Goal: Task Accomplishment & Management: Use online tool/utility

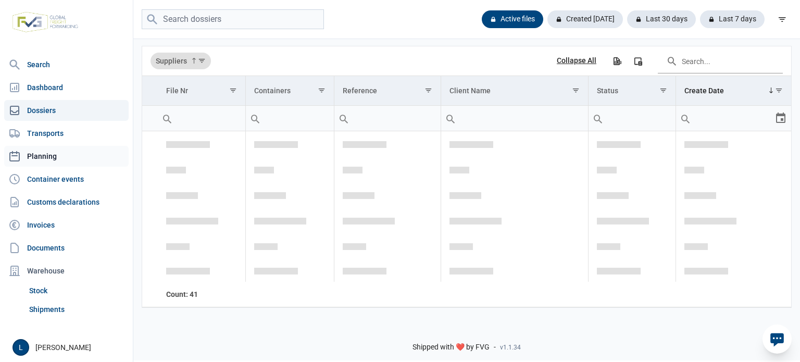
scroll to position [1525, 0]
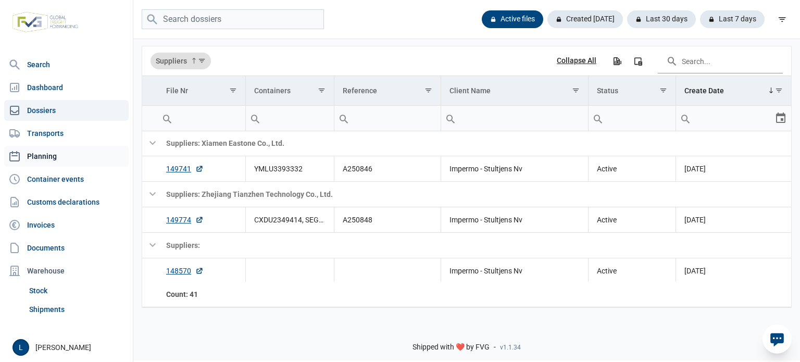
click at [71, 155] on link "Planning" at bounding box center [66, 156] width 125 height 21
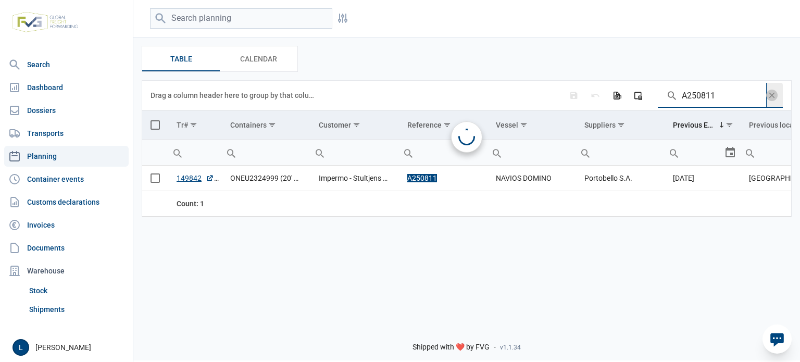
click at [702, 96] on input "A250811" at bounding box center [712, 95] width 108 height 25
paste input "50"
type input "A250850"
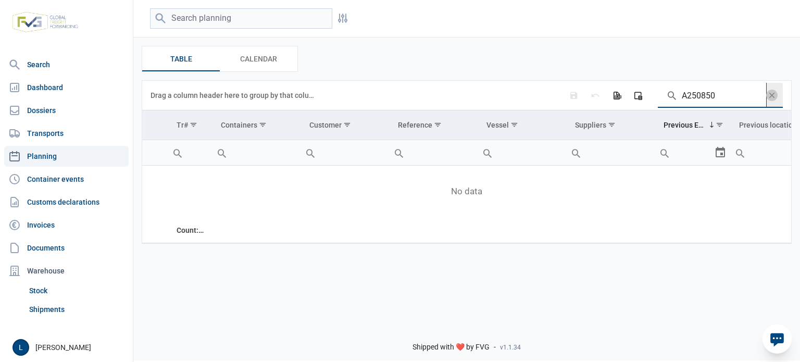
click at [777, 93] on span "Data grid toolbar" at bounding box center [771, 95] width 11 height 11
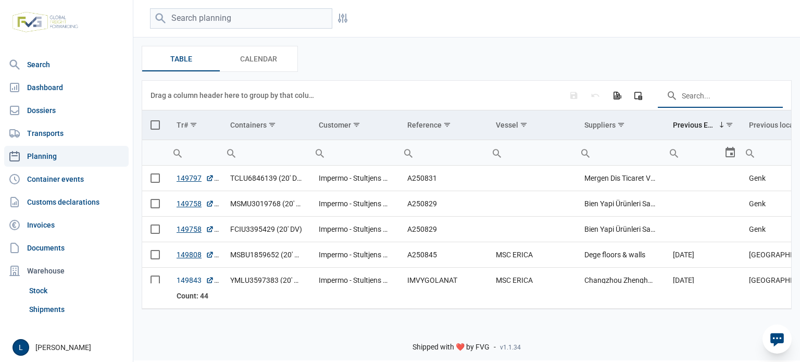
click at [785, 347] on icon at bounding box center [777, 339] width 17 height 17
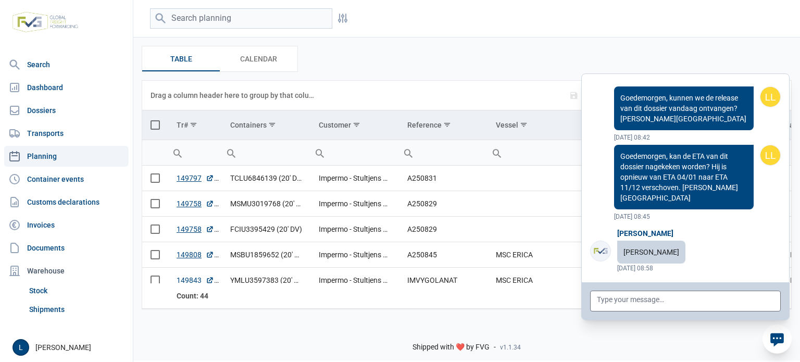
scroll to position [83048, 0]
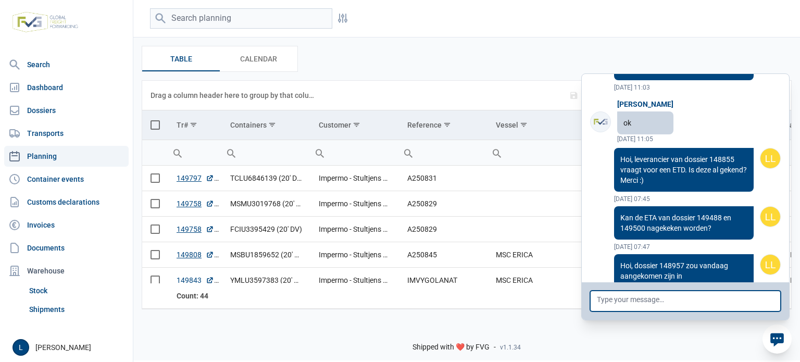
click at [692, 306] on textarea at bounding box center [685, 301] width 191 height 21
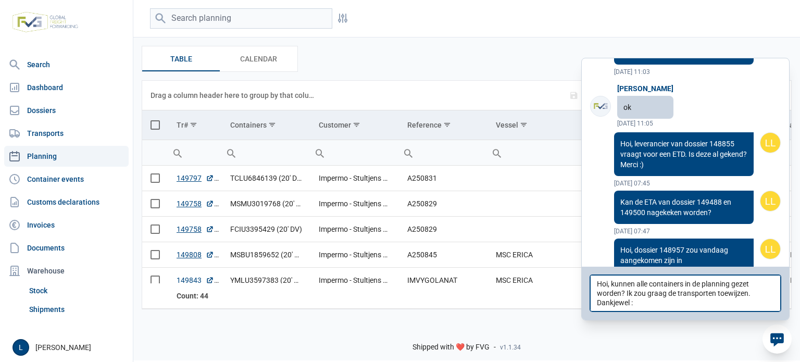
type textarea "Hoi, kunnen alle containers in de planning gezet worden? Ik zou graag de transp…"
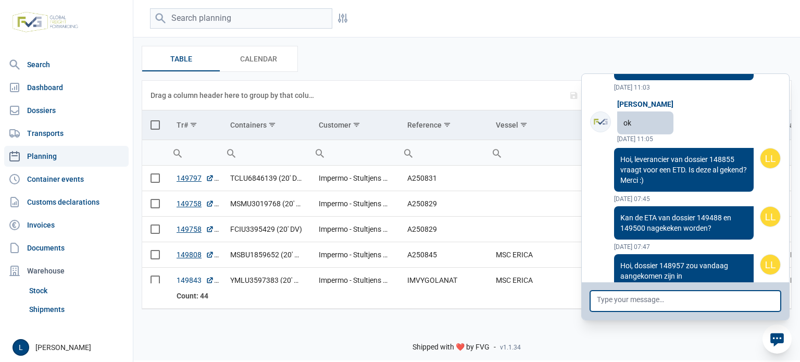
scroll to position [83106, 0]
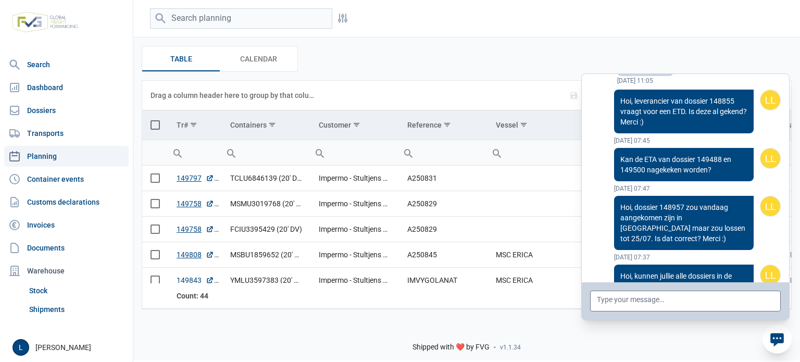
drag, startPoint x: 783, startPoint y: 344, endPoint x: 562, endPoint y: 168, distance: 283.3
click at [783, 344] on icon at bounding box center [777, 339] width 17 height 17
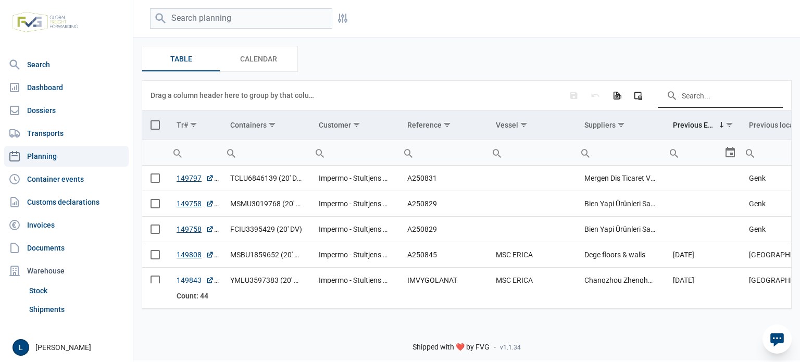
click at [689, 97] on input "Search in the data grid" at bounding box center [720, 95] width 125 height 25
paste input "A250843"
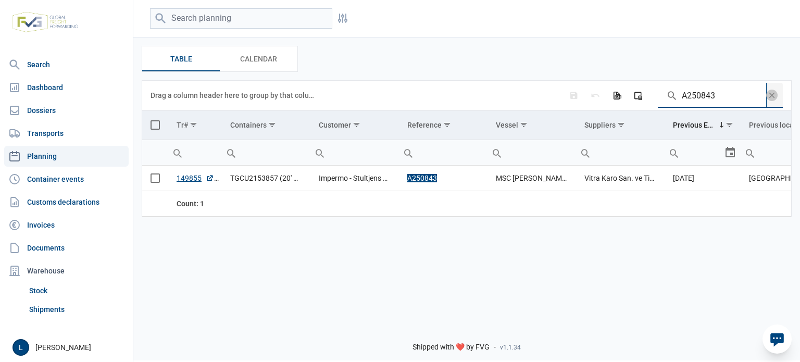
type input "A250843"
click at [149, 176] on td "Data grid with 1 rows and 11 columns" at bounding box center [155, 179] width 26 height 26
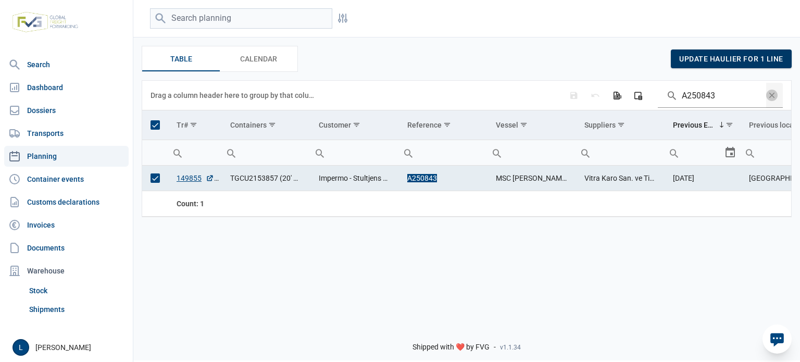
click at [695, 57] on span "update haulier for 1 line" at bounding box center [731, 59] width 104 height 8
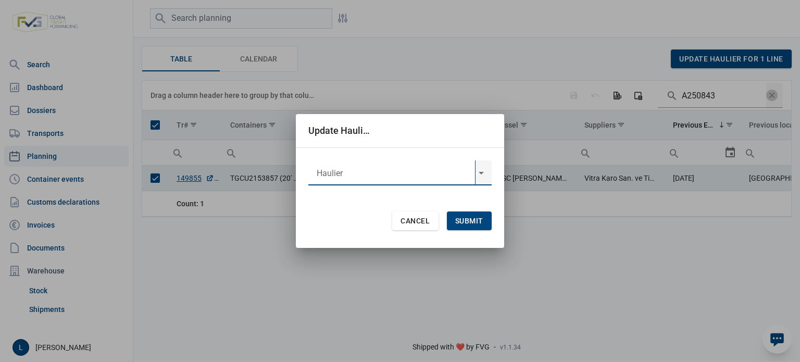
click at [434, 176] on input "text" at bounding box center [391, 172] width 167 height 25
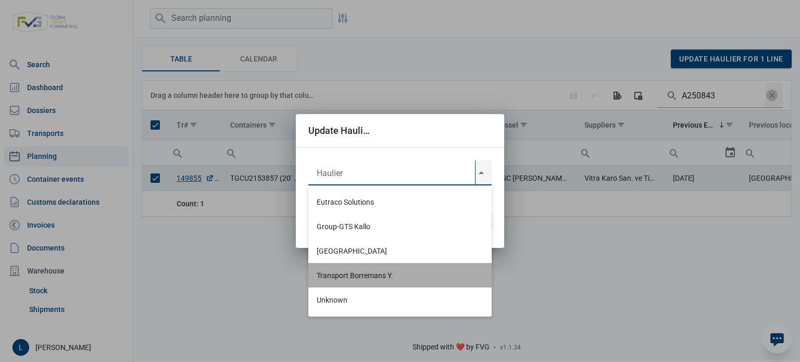
click at [384, 276] on div "Transport Borremans Y." at bounding box center [399, 275] width 183 height 24
type input "Transport Borremans Y."
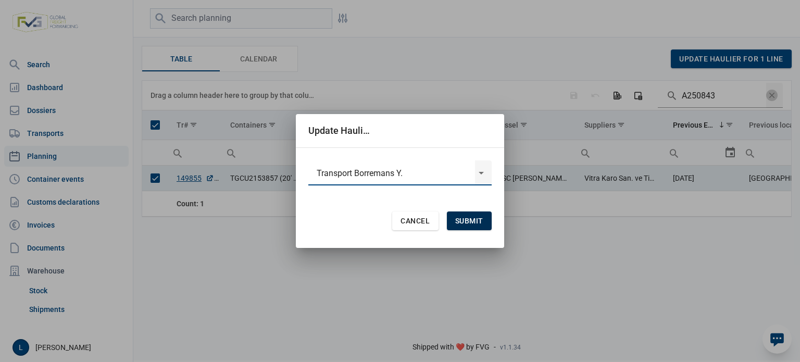
click at [475, 223] on span "Submit" at bounding box center [469, 221] width 28 height 8
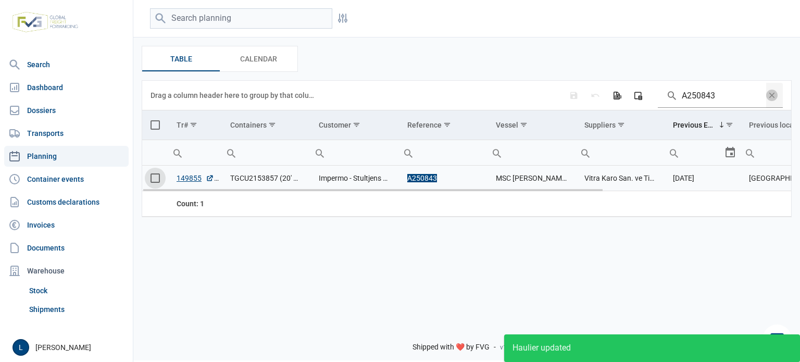
click at [154, 181] on span "Select row" at bounding box center [155, 177] width 9 height 9
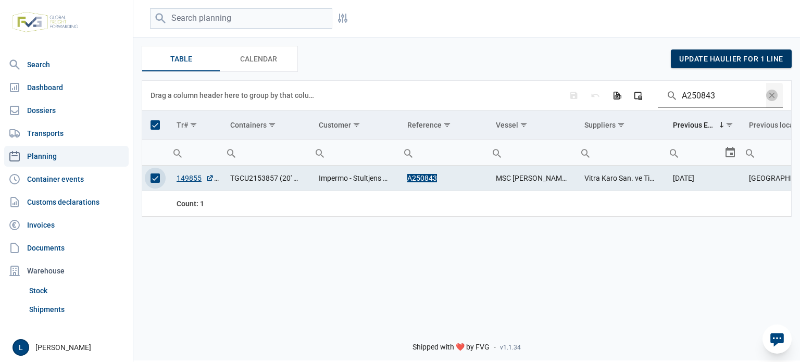
click at [750, 58] on span "update haulier for 1 line" at bounding box center [731, 59] width 104 height 8
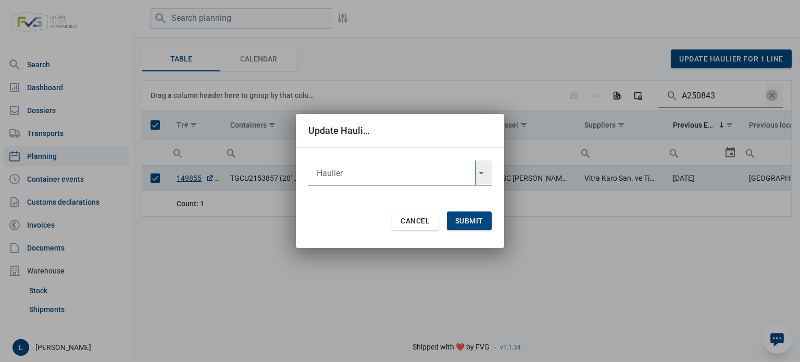
click at [406, 182] on input "text" at bounding box center [391, 172] width 167 height 25
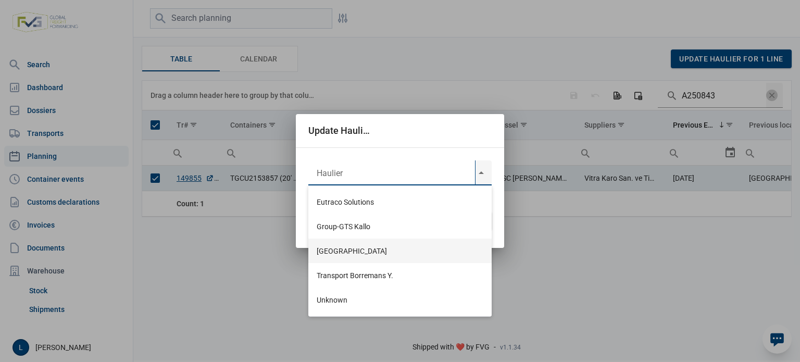
click at [385, 254] on div "[GEOGRAPHIC_DATA]" at bounding box center [399, 251] width 183 height 24
type input "[GEOGRAPHIC_DATA]"
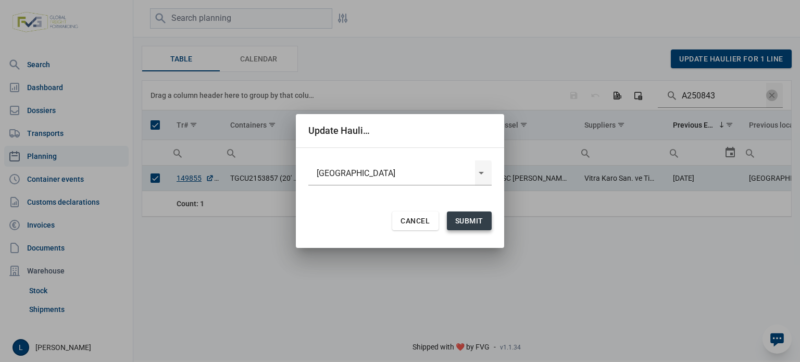
click at [461, 214] on div "Submit" at bounding box center [469, 221] width 45 height 19
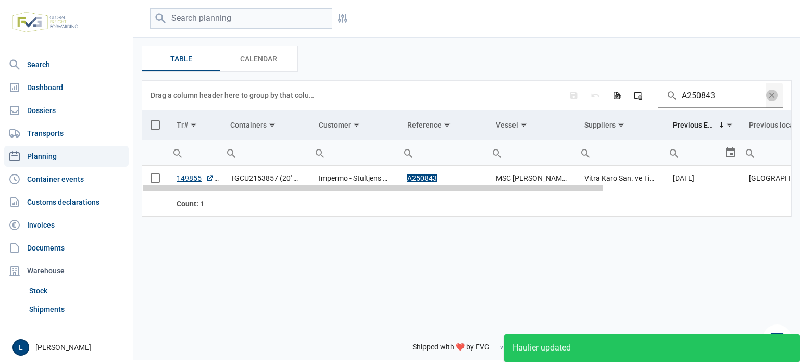
scroll to position [0, 264]
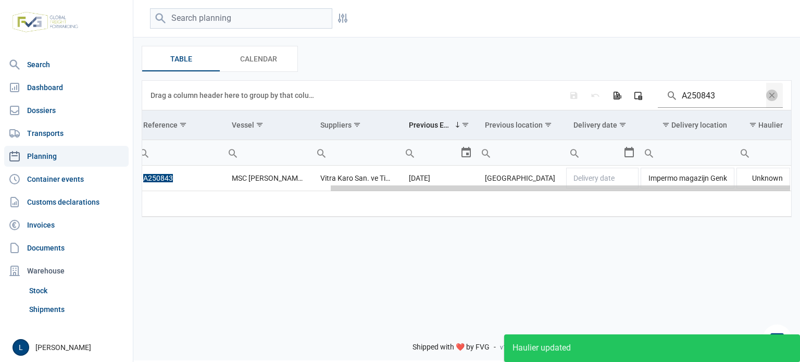
drag, startPoint x: 516, startPoint y: 188, endPoint x: 529, endPoint y: 188, distance: 13.5
click at [800, 188] on body "For evaluation purposes only. Redistribution prohibited. Please register an exi…" at bounding box center [400, 163] width 800 height 362
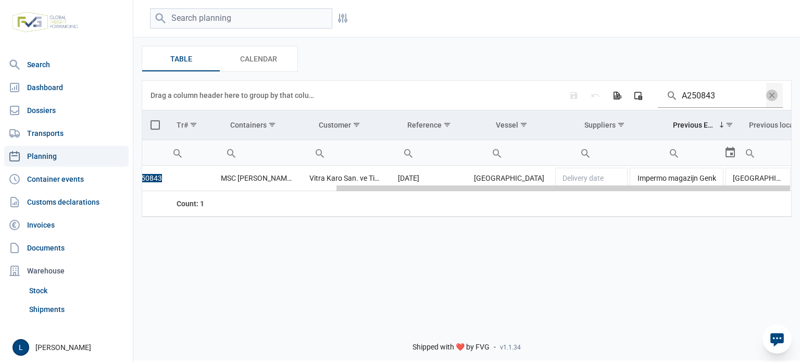
scroll to position [0, 275]
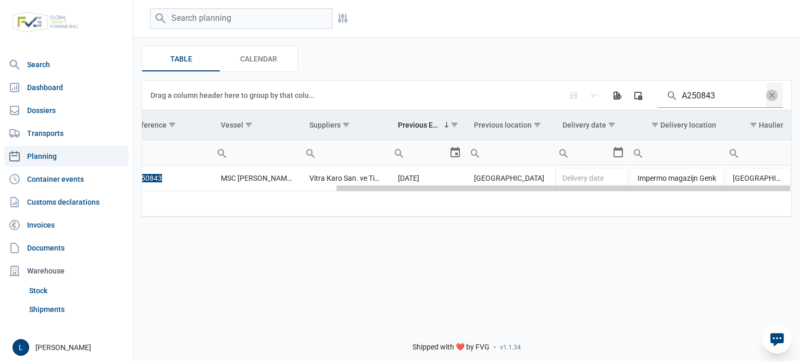
drag, startPoint x: 399, startPoint y: 190, endPoint x: 800, endPoint y: 190, distance: 400.6
click at [800, 190] on body "For evaluation purposes only. Redistribution prohibited. Please register an exi…" at bounding box center [400, 163] width 800 height 362
click at [702, 95] on input "A250843" at bounding box center [712, 95] width 108 height 25
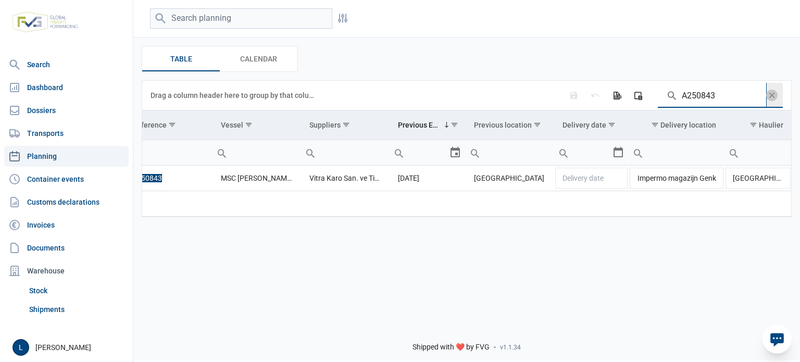
click at [702, 95] on input "A250843" at bounding box center [712, 95] width 108 height 25
paste input "67"
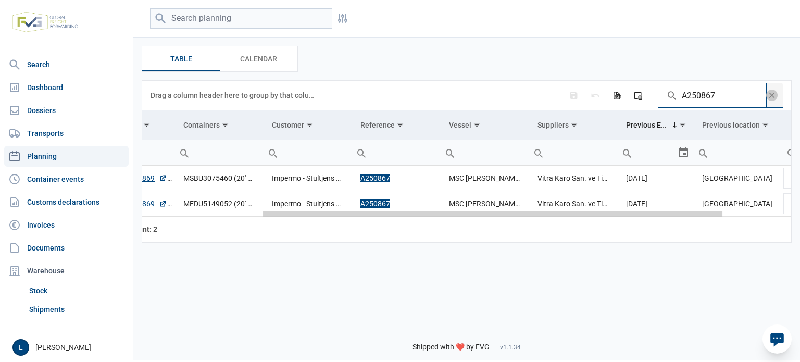
scroll to position [0, 0]
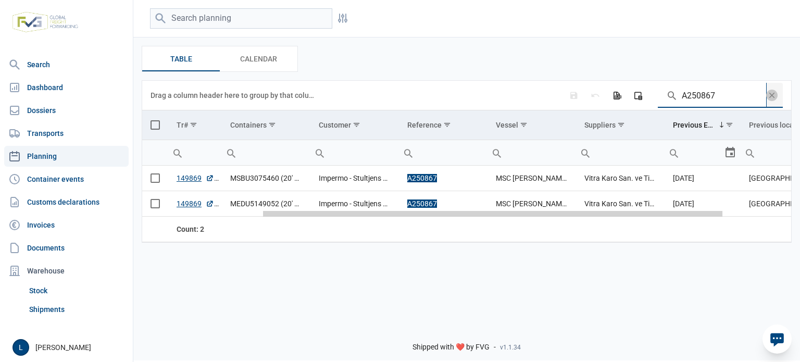
drag, startPoint x: 444, startPoint y: 216, endPoint x: 219, endPoint y: 219, distance: 224.5
click at [219, 219] on body "For evaluation purposes only. Redistribution prohibited. Please register an exi…" at bounding box center [400, 163] width 800 height 362
type input "A250867"
click at [154, 126] on span "Select all" at bounding box center [155, 124] width 9 height 9
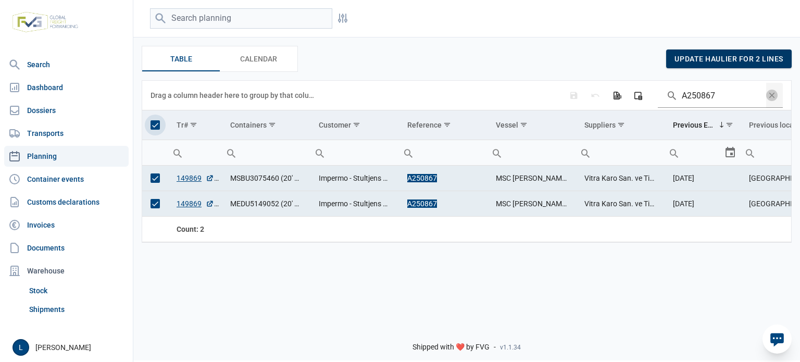
click at [774, 65] on div "update haulier for 2 lines" at bounding box center [729, 58] width 126 height 19
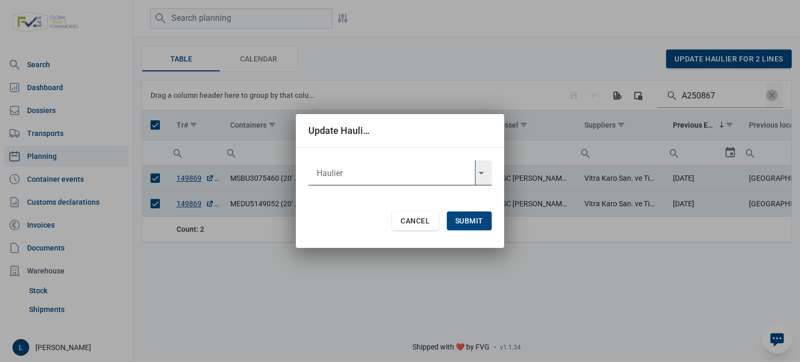
click at [379, 181] on input "text" at bounding box center [391, 172] width 167 height 25
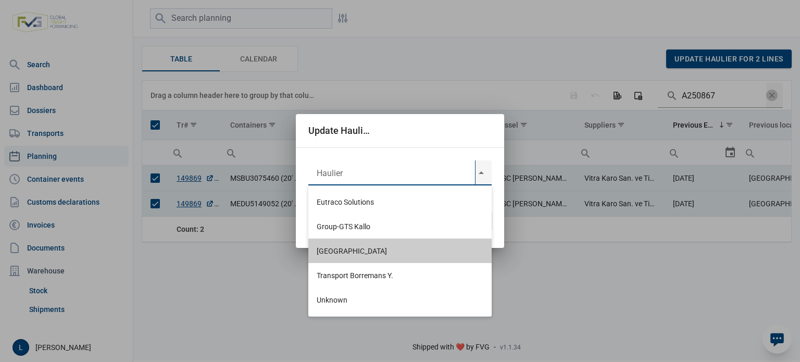
click at [377, 250] on div "[GEOGRAPHIC_DATA]" at bounding box center [399, 251] width 183 height 24
type input "[GEOGRAPHIC_DATA]"
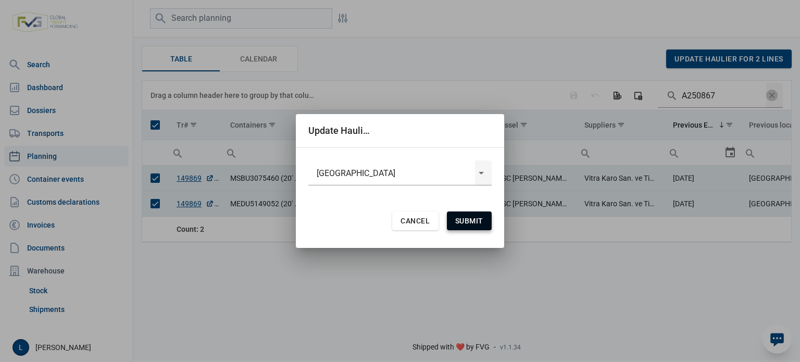
click at [471, 214] on div "Submit" at bounding box center [469, 221] width 45 height 19
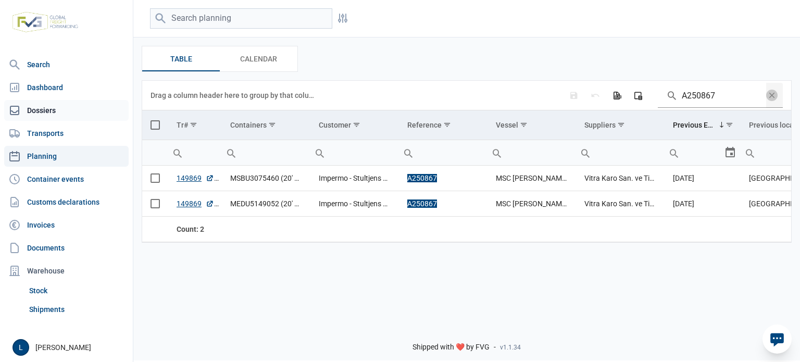
click at [73, 116] on link "Dossiers" at bounding box center [66, 110] width 125 height 21
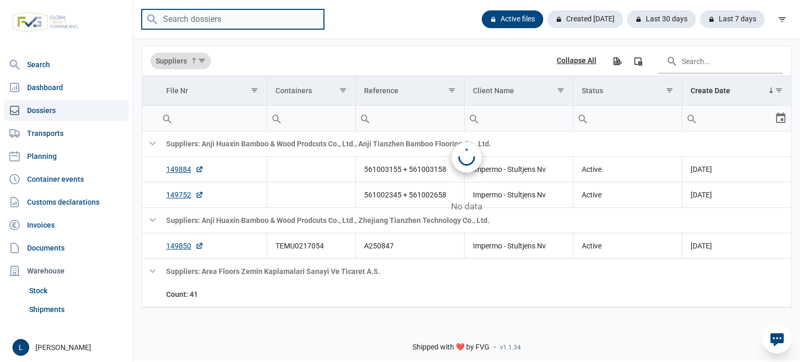
click at [194, 22] on input "search" at bounding box center [233, 19] width 182 height 20
paste input "UETU5939652"
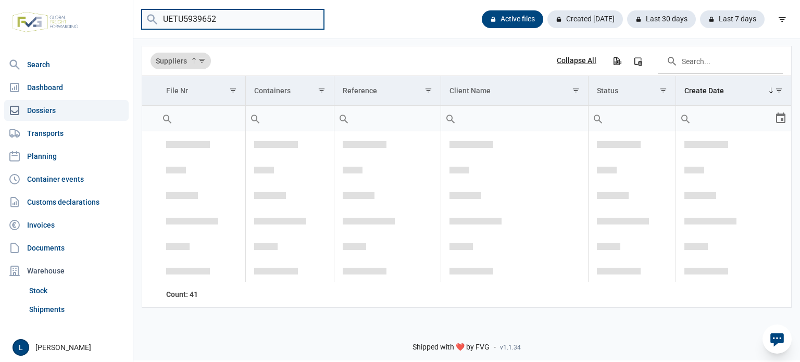
type input "UETU5939652"
